Goal: Book appointment/travel/reservation: Book appointment/travel/reservation

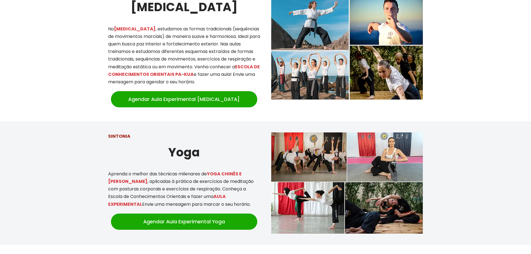
scroll to position [529, 0]
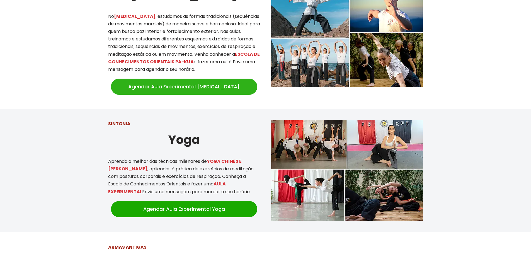
click at [182, 86] on link "Agendar Aula Experimental [MEDICAL_DATA]" at bounding box center [184, 87] width 146 height 16
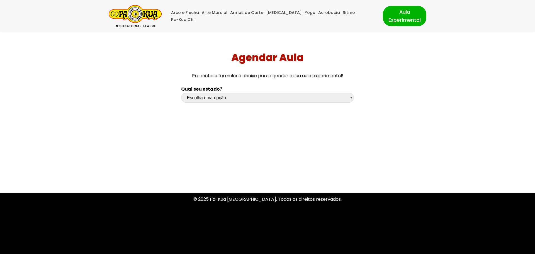
click at [349, 99] on select "Escolha uma opção Rio Grande do Sul Santa Catarina Paraná São Paulo Rio de Jane…" at bounding box center [267, 98] width 173 height 10
select select "df"
click at [181, 93] on select "Escolha uma opção Rio Grande do Sul Santa Catarina Paraná São Paulo Rio de Jane…" at bounding box center [267, 98] width 173 height 10
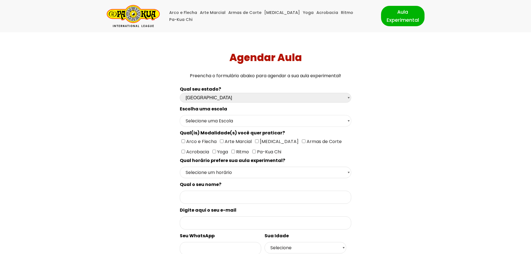
click at [322, 121] on select "Selecione uma Escola Brasília - Escola Brasília" at bounding box center [265, 120] width 171 height 11
select select "Brasília - Escola Brasília"
click at [180, 115] on select "Selecione uma Escola Brasília - Escola Brasília" at bounding box center [265, 120] width 171 height 11
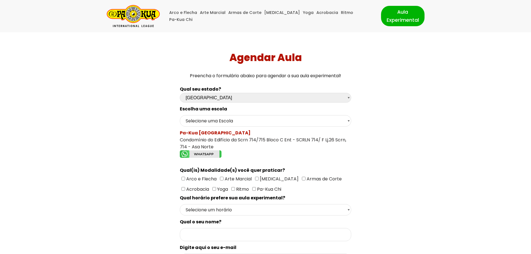
click at [255, 179] on input"] "[MEDICAL_DATA]" at bounding box center [257, 179] width 4 height 4
checkbox input"] "true"
click at [194, 211] on select "Selecione um horário Manhã Tarde Noite" at bounding box center [265, 209] width 171 height 11
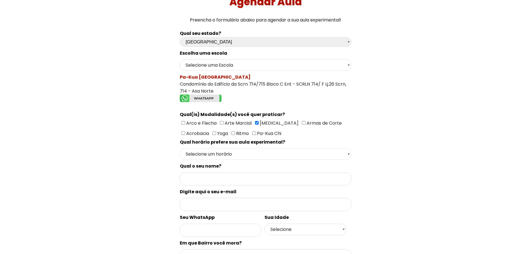
click at [223, 154] on select "Selecione um horário Manhã Tarde Noite" at bounding box center [265, 153] width 171 height 11
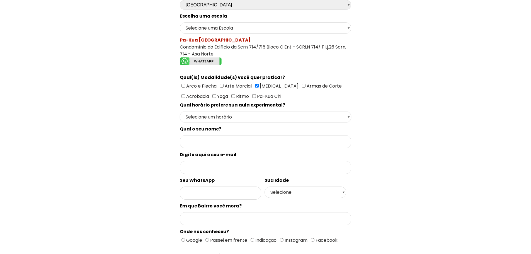
scroll to position [139, 0]
